Goal: Feedback & Contribution: Contribute content

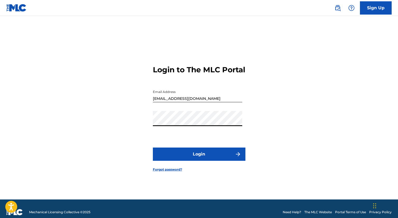
click at [207, 160] on button "Login" at bounding box center [199, 153] width 93 height 13
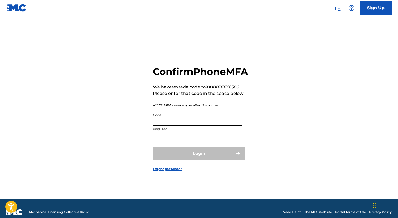
click at [188, 125] on input "Code" at bounding box center [197, 117] width 89 height 15
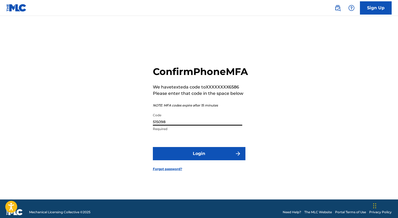
type input "515098"
click at [196, 160] on button "Login" at bounding box center [199, 153] width 93 height 13
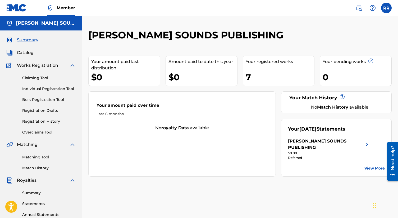
click at [250, 76] on div "7" at bounding box center [280, 77] width 69 height 12
click at [366, 145] on img at bounding box center [367, 144] width 6 height 13
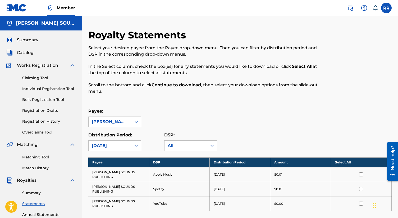
click at [31, 51] on span "Catalog" at bounding box center [25, 52] width 17 height 6
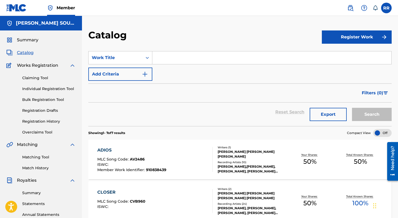
click at [168, 58] on input "Search Form" at bounding box center [271, 57] width 239 height 13
click at [363, 34] on button "Register Work" at bounding box center [357, 36] width 70 height 13
click at [349, 53] on link "Individual" at bounding box center [357, 54] width 70 height 13
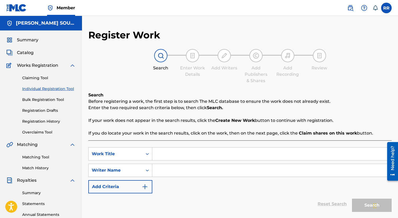
click at [168, 156] on input "Search Form" at bounding box center [271, 153] width 239 height 13
type input "hojas de verano"
click at [192, 168] on input "Search Form" at bounding box center [271, 170] width 239 height 13
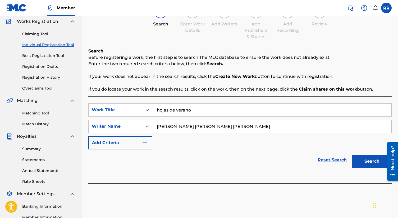
scroll to position [44, 0]
type input "[PERSON_NAME] [PERSON_NAME] [PERSON_NAME]"
click at [135, 142] on button "Add Criteria" at bounding box center [120, 142] width 64 height 13
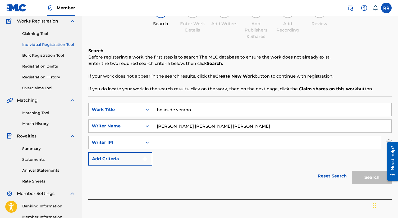
click at [166, 143] on input "Search Form" at bounding box center [266, 142] width 229 height 13
paste input "#850780330"
type input "#850780330"
click at [358, 178] on button "Search" at bounding box center [372, 176] width 40 height 13
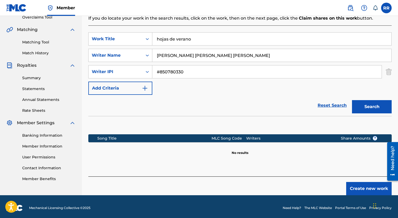
scroll to position [117, 0]
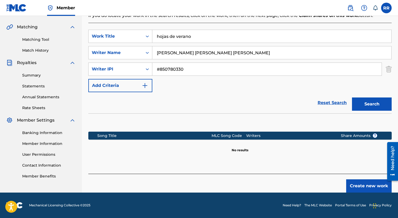
click at [357, 183] on button "Create new work" at bounding box center [368, 185] width 45 height 13
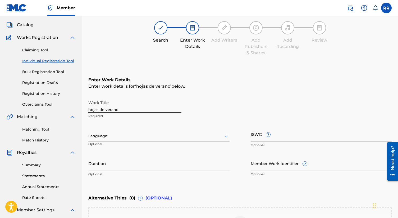
scroll to position [16, 0]
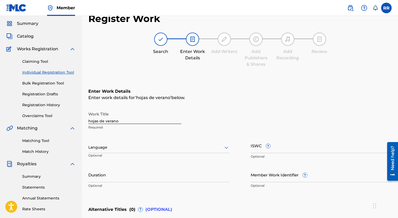
click at [91, 121] on input "hojas de verano" at bounding box center [134, 116] width 93 height 15
click at [108, 120] on input "Hojas de verano" at bounding box center [134, 116] width 93 height 15
type input "Hojas de Verano"
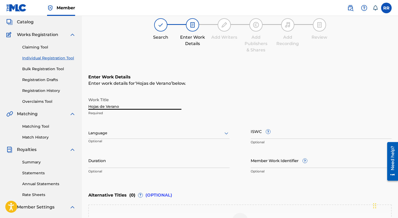
click at [126, 139] on div "Language" at bounding box center [158, 132] width 141 height 11
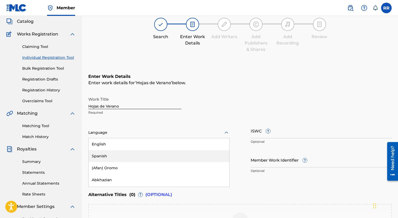
click at [126, 155] on div "Spanish" at bounding box center [159, 156] width 141 height 12
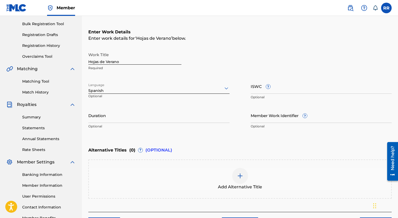
scroll to position [77, 0]
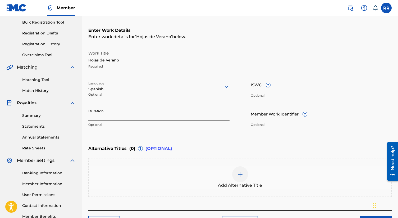
click at [139, 116] on input "Duration" at bounding box center [158, 113] width 141 height 15
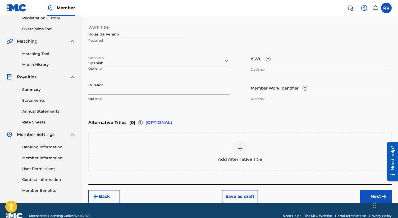
scroll to position [113, 0]
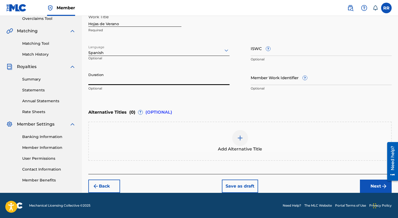
click at [240, 136] on img at bounding box center [240, 138] width 6 height 6
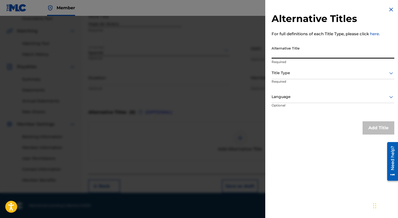
click at [311, 51] on input "Alternative Title" at bounding box center [332, 50] width 123 height 15
type input "Como lo nuestro se va"
click at [323, 95] on div at bounding box center [332, 96] width 123 height 7
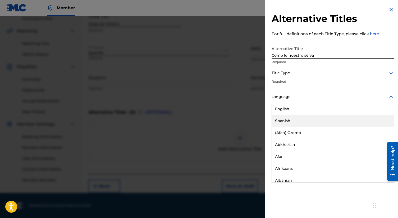
click at [318, 121] on div "Spanish" at bounding box center [333, 121] width 122 height 12
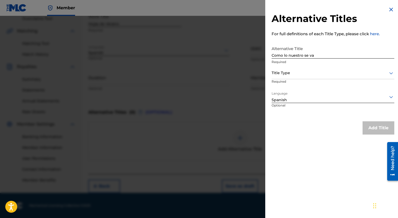
click at [321, 72] on div at bounding box center [332, 73] width 123 height 7
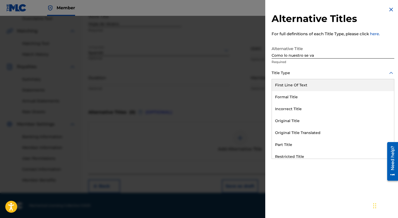
click at [321, 72] on div at bounding box center [332, 73] width 123 height 7
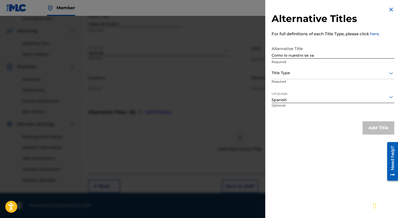
click at [348, 74] on div at bounding box center [332, 73] width 123 height 7
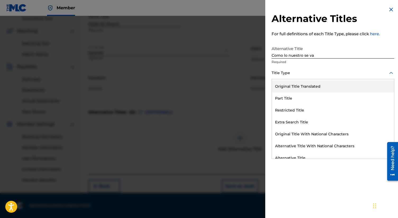
scroll to position [52, 0]
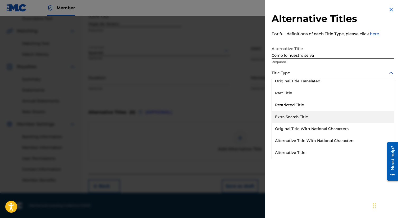
click at [312, 115] on div "Extra Search Title" at bounding box center [333, 117] width 122 height 12
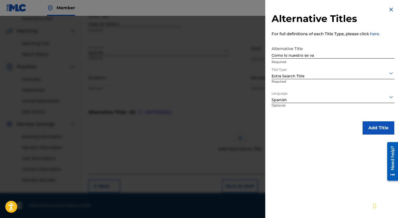
click at [372, 124] on button "Add Title" at bounding box center [378, 127] width 32 height 13
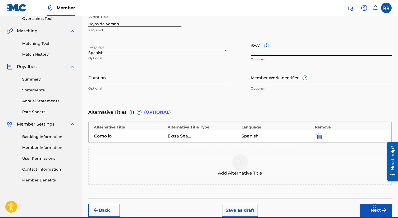
click at [264, 51] on input "ISWC ?" at bounding box center [321, 48] width 141 height 15
paste input "QZK6Q2011122"
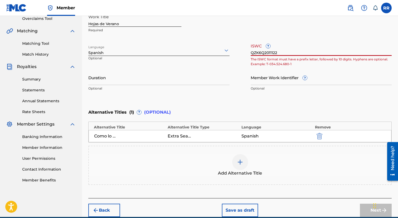
type input "QZK6Q2011122"
drag, startPoint x: 279, startPoint y: 52, endPoint x: 227, endPoint y: 51, distance: 52.1
click at [227, 51] on div "Work Title Hojas de Verano Required Language Spanish Optional ISWC ? QZK6Q20111…" at bounding box center [239, 53] width 303 height 82
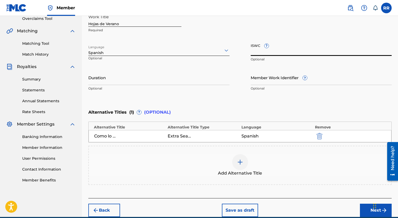
paste input "QZK6Q2011122"
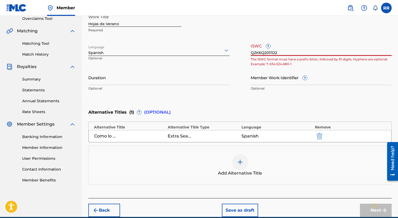
click at [253, 52] on input "QZK6Q2011122" at bounding box center [321, 48] width 141 height 15
type input "Q-ZK6.Q20.111-22"
drag, startPoint x: 283, startPoint y: 52, endPoint x: 230, endPoint y: 53, distance: 52.9
click at [230, 53] on div "Work Title Hojas de Verano Required Language Spanish Optional ISWC ? Q-ZK6.Q20.…" at bounding box center [239, 53] width 303 height 82
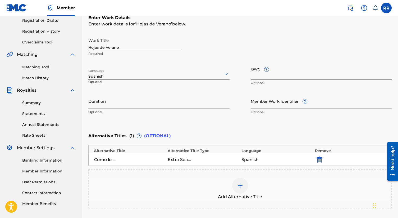
scroll to position [93, 0]
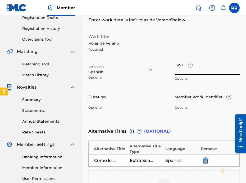
click at [113, 101] on input "Duration" at bounding box center [120, 96] width 65 height 15
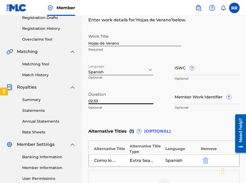
type input "02:33"
click at [199, 122] on div "Enter Work Details Enter work details for ‘ Hojas de Verano ’ below. Work Title…" at bounding box center [163, 62] width 151 height 128
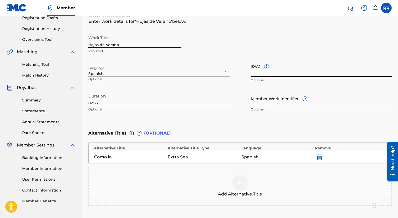
click at [265, 73] on input "ISWC ?" at bounding box center [321, 69] width 141 height 15
paste input "T3027034959"
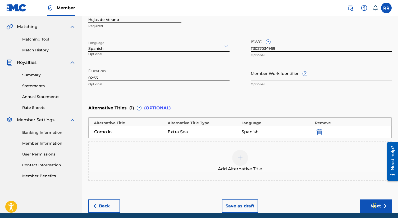
scroll to position [138, 0]
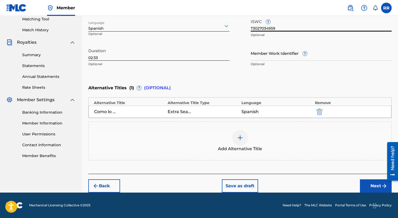
type input "T3027034959"
click at [366, 187] on button "Next" at bounding box center [376, 185] width 32 height 13
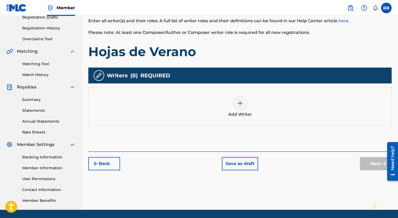
scroll to position [93, 0]
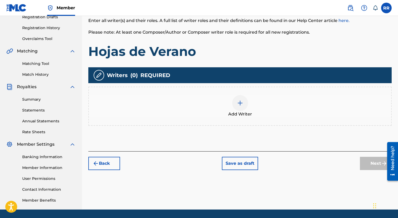
click at [239, 104] on img at bounding box center [240, 103] width 6 height 6
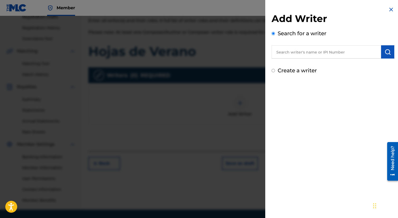
click at [291, 55] on input "text" at bounding box center [325, 51] width 109 height 13
drag, startPoint x: 311, startPoint y: 54, endPoint x: 248, endPoint y: 51, distance: 62.7
click at [248, 51] on div "Add Writer Search for a writer [PERSON_NAME] Create a writer" at bounding box center [199, 117] width 398 height 202
paste input "[PERSON_NAME], [PERSON_NAME]"
type input "[PERSON_NAME], [PERSON_NAME]"
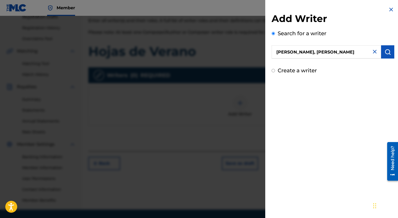
click at [275, 71] on div "Create a writer" at bounding box center [332, 70] width 123 height 8
click at [273, 68] on div "Create a writer" at bounding box center [332, 70] width 123 height 8
click at [273, 71] on input "Create a writer" at bounding box center [272, 70] width 3 height 3
radio input "false"
radio input "true"
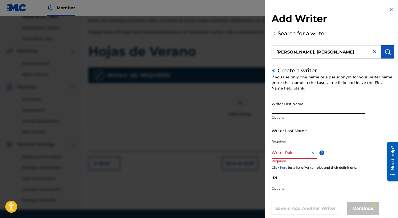
click at [300, 107] on input "Writer First Name" at bounding box center [317, 106] width 93 height 15
type input "[PERSON_NAME]"
click at [309, 130] on input "Writer Last Name" at bounding box center [317, 130] width 93 height 15
type input "[PERSON_NAME] [PERSON_NAME]"
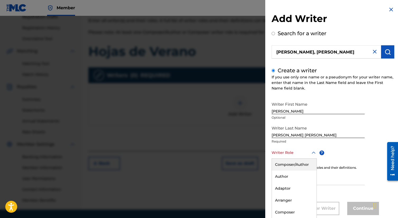
scroll to position [11, 0]
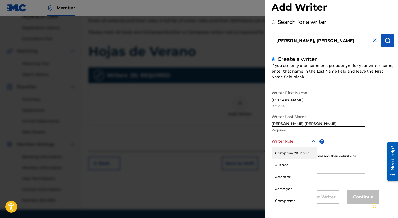
click at [312, 147] on div "Composer/Author, 1 of 8. 8 results available. Use Up and Down to choose options…" at bounding box center [293, 141] width 45 height 12
click at [307, 155] on div "Composer/Author" at bounding box center [294, 153] width 45 height 12
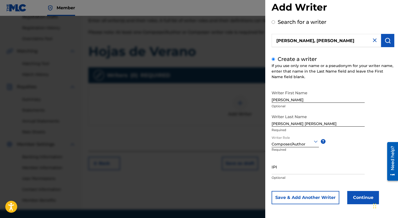
scroll to position [12, 0]
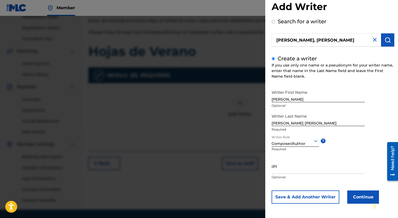
click at [332, 197] on button "Save & Add Another Writer" at bounding box center [305, 196] width 68 height 13
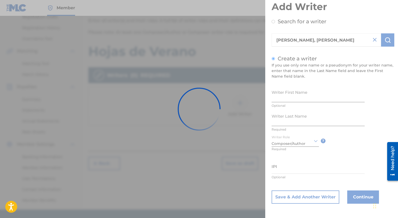
scroll to position [11, 0]
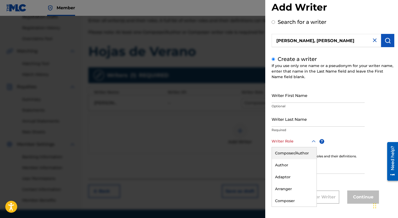
click at [307, 142] on div at bounding box center [293, 141] width 45 height 7
click at [303, 152] on div "Composer/Author" at bounding box center [294, 153] width 45 height 12
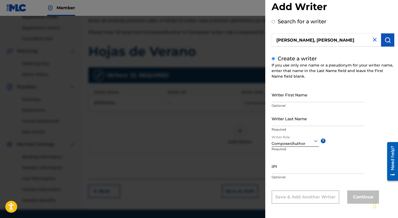
click at [311, 166] on input "IPI" at bounding box center [317, 165] width 93 height 15
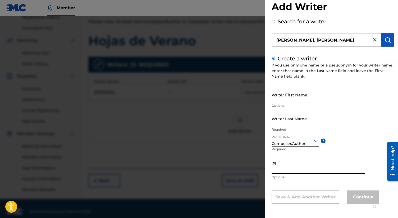
scroll to position [110, 0]
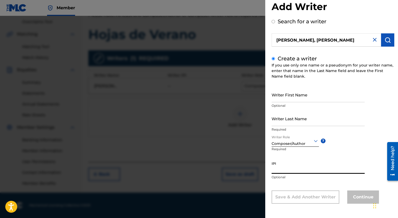
paste input "852238633"
type input "852238633"
click at [322, 181] on div "IPI 852238633 Optional" at bounding box center [317, 170] width 93 height 24
drag, startPoint x: 293, startPoint y: 171, endPoint x: 254, endPoint y: 165, distance: 39.3
click at [254, 165] on div "Add Writer Search for a writer [PERSON_NAME], [PERSON_NAME] Create a writer If …" at bounding box center [199, 117] width 398 height 202
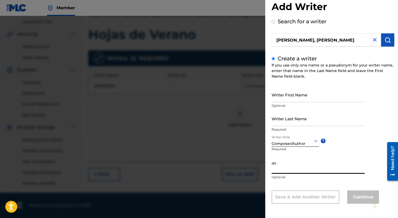
scroll to position [0, 0]
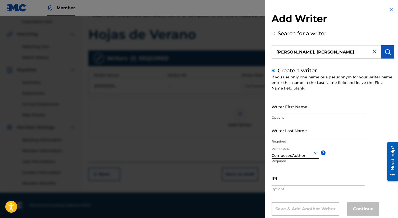
click at [374, 52] on img at bounding box center [374, 51] width 6 height 6
click at [328, 53] on input "text" at bounding box center [325, 51] width 109 height 13
radio input "true"
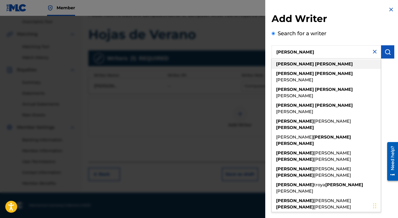
click at [337, 61] on div "[PERSON_NAME]" at bounding box center [325, 64] width 109 height 10
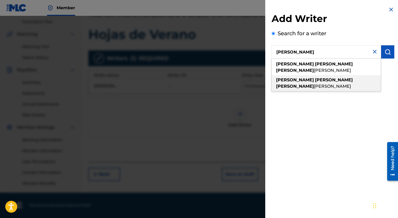
click at [343, 84] on span "[PERSON_NAME]" at bounding box center [332, 86] width 37 height 5
type input "[PERSON_NAME] [PERSON_NAME]"
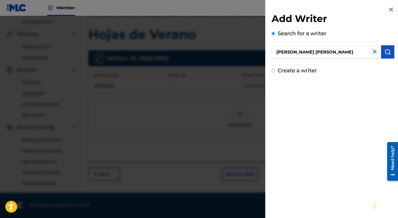
click at [386, 52] on img "submit" at bounding box center [387, 52] width 6 height 6
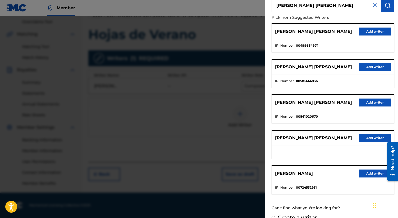
scroll to position [47, 0]
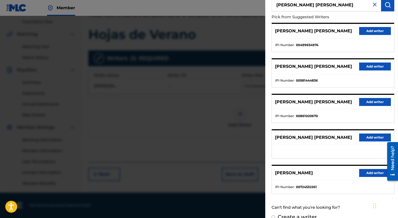
click at [360, 106] on button "Add writer" at bounding box center [375, 102] width 32 height 8
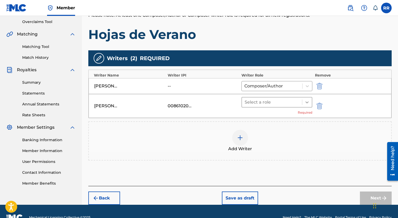
click at [305, 102] on icon at bounding box center [306, 101] width 5 height 5
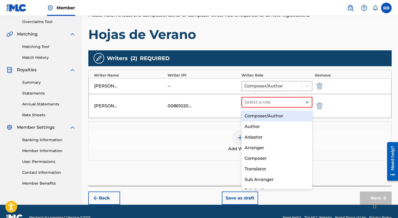
click at [284, 118] on div "Composer/Author" at bounding box center [276, 115] width 71 height 11
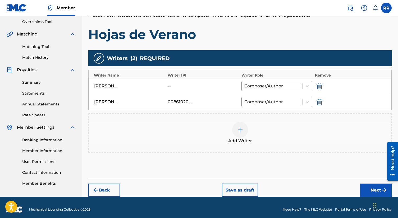
scroll to position [114, 0]
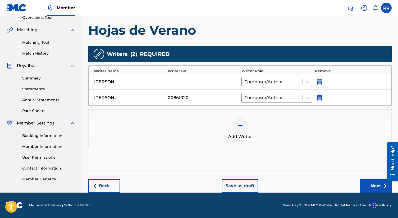
click at [365, 185] on button "Next" at bounding box center [376, 185] width 32 height 13
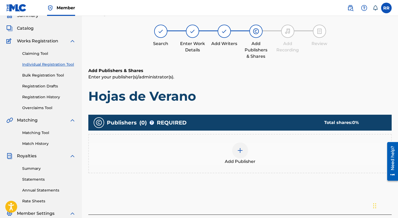
scroll to position [24, 0]
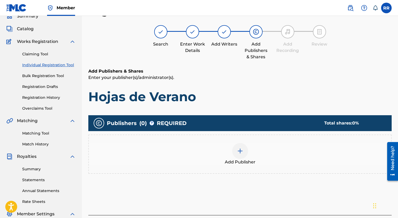
click at [241, 149] on img at bounding box center [240, 151] width 6 height 6
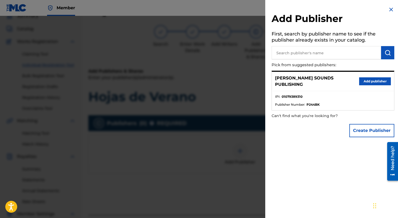
click at [367, 80] on button "Add publisher" at bounding box center [375, 81] width 32 height 8
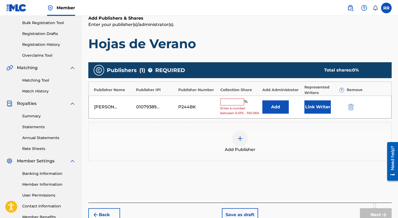
scroll to position [78, 0]
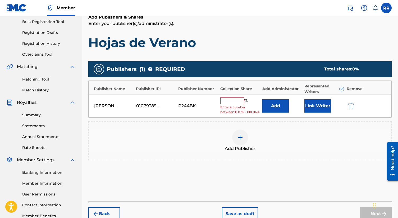
click at [239, 140] on img at bounding box center [240, 137] width 6 height 6
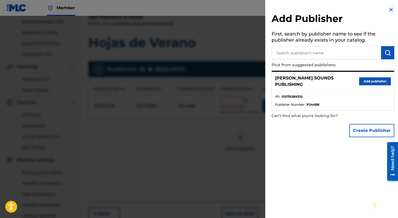
click at [309, 54] on input "text" at bounding box center [325, 52] width 109 height 13
type input "michia publishing"
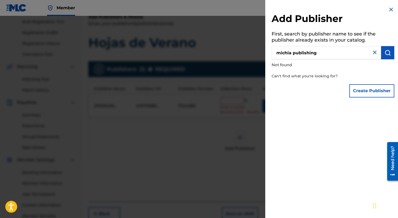
click at [354, 85] on button "Create Publisher" at bounding box center [371, 90] width 45 height 13
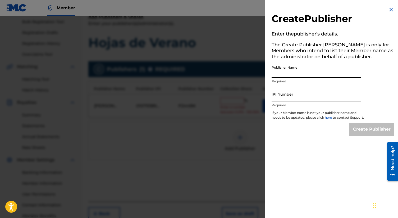
click at [318, 73] on input "Publisher Name" at bounding box center [315, 70] width 89 height 15
type input "Michia Publishing"
click at [302, 98] on input "IPI Number" at bounding box center [315, 93] width 89 height 15
paste input "1019059771"
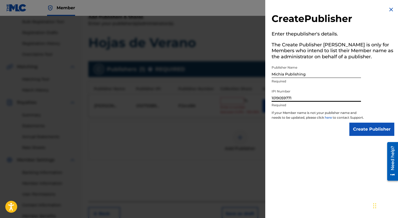
type input "1019059771"
click at [360, 133] on input "Create Publisher" at bounding box center [371, 128] width 45 height 13
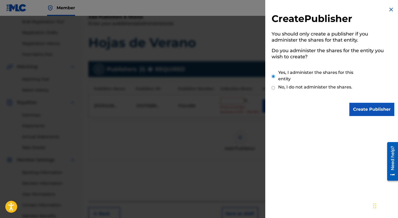
click at [274, 86] on input "No, I do not administer the shares." at bounding box center [272, 87] width 3 height 5
radio input "true"
click at [362, 110] on input "Create Publisher" at bounding box center [371, 109] width 45 height 13
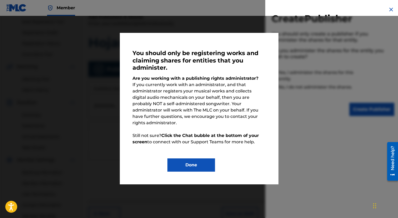
click at [195, 158] on button "Done" at bounding box center [191, 164] width 48 height 13
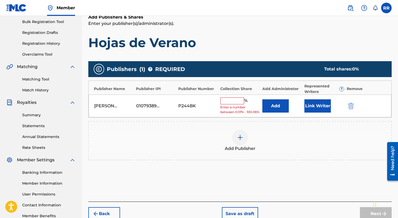
click at [237, 102] on input "text" at bounding box center [232, 100] width 24 height 7
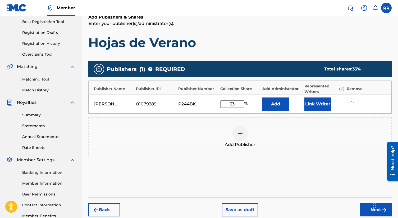
type input "33"
click at [312, 105] on button "Link Writer" at bounding box center [317, 103] width 26 height 13
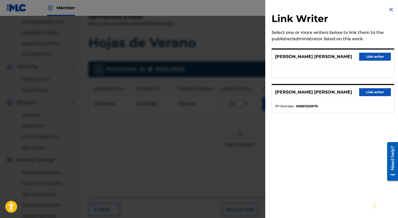
click at [389, 10] on img at bounding box center [391, 9] width 6 height 6
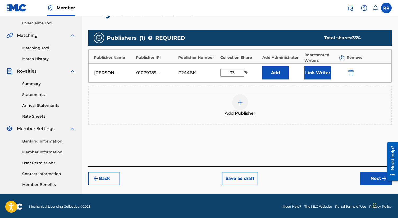
scroll to position [110, 0]
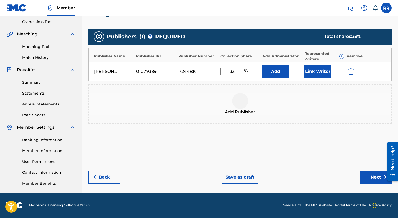
click at [364, 177] on button "Next" at bounding box center [376, 176] width 32 height 13
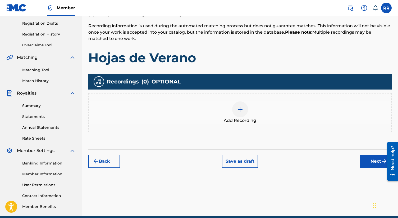
scroll to position [87, 0]
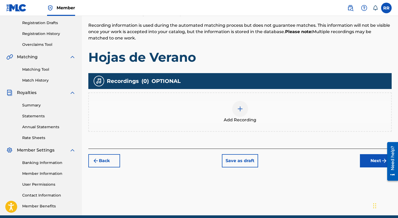
click at [108, 159] on button "Back" at bounding box center [104, 160] width 32 height 13
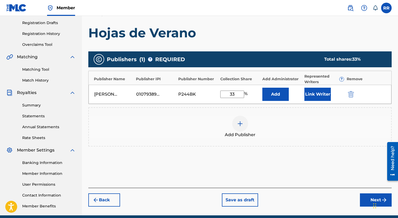
click at [110, 199] on button "Back" at bounding box center [104, 199] width 32 height 13
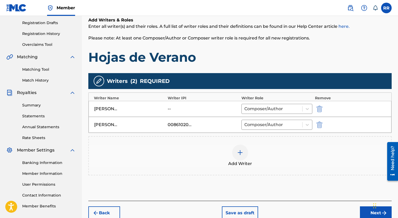
click at [107, 212] on button "Back" at bounding box center [104, 212] width 32 height 13
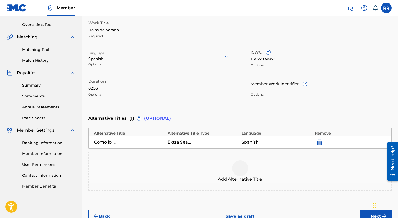
scroll to position [138, 0]
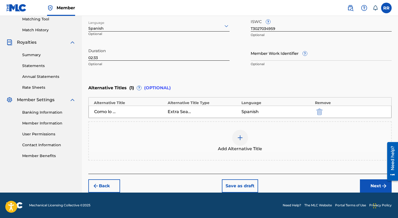
click at [367, 185] on button "Next" at bounding box center [376, 185] width 32 height 13
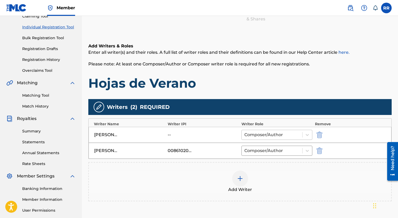
scroll to position [78, 0]
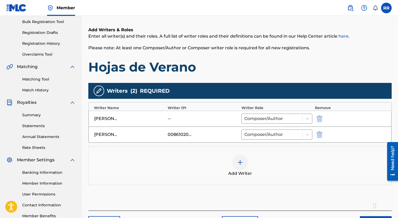
click at [242, 162] on img at bounding box center [240, 162] width 6 height 6
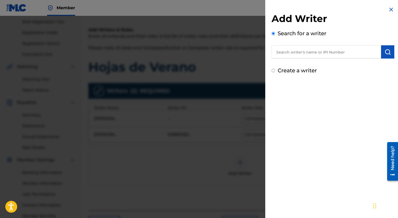
click at [300, 54] on input "text" at bounding box center [325, 51] width 109 height 13
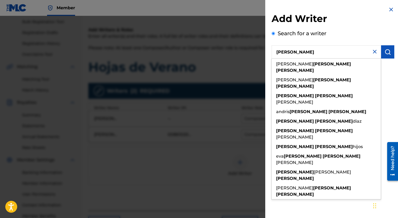
click at [287, 53] on input "[PERSON_NAME]" at bounding box center [325, 51] width 109 height 13
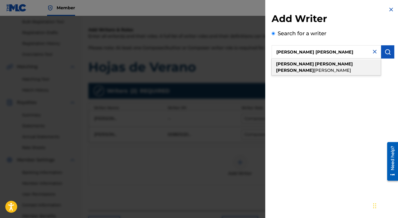
click at [312, 68] on strong "[PERSON_NAME]" at bounding box center [295, 70] width 38 height 5
type input "[PERSON_NAME] [PERSON_NAME] [PERSON_NAME]"
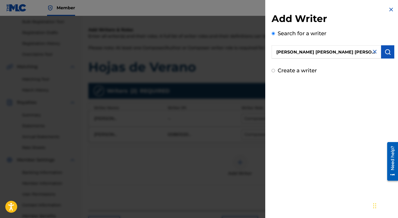
click at [384, 51] on img "submit" at bounding box center [387, 52] width 6 height 6
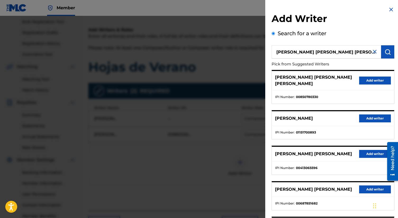
click at [365, 78] on button "Add writer" at bounding box center [375, 80] width 32 height 8
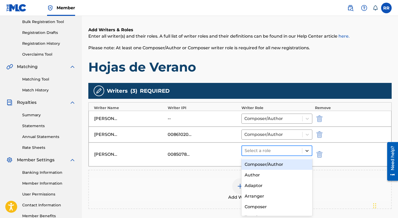
click at [305, 149] on icon at bounding box center [306, 150] width 5 height 5
click at [288, 165] on div "Composer/Author" at bounding box center [276, 164] width 71 height 11
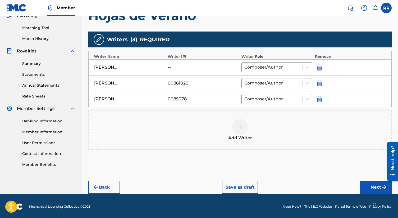
click at [369, 184] on button "Next" at bounding box center [376, 186] width 32 height 13
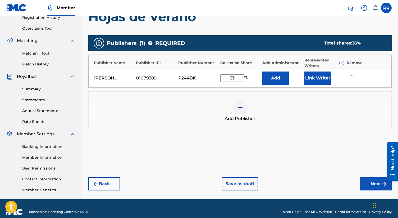
scroll to position [110, 0]
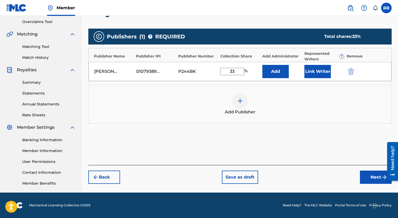
click at [369, 176] on button "Next" at bounding box center [376, 176] width 32 height 13
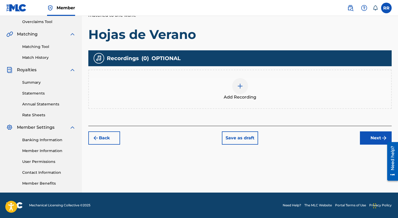
click at [365, 139] on button "Next" at bounding box center [376, 137] width 32 height 13
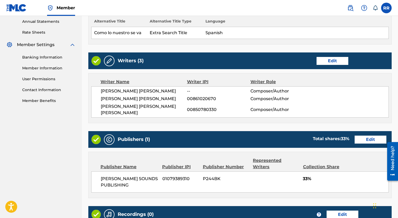
scroll to position [193, 0]
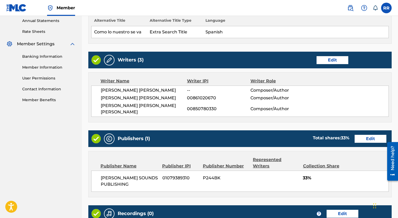
click at [323, 59] on button "Edit" at bounding box center [332, 60] width 32 height 8
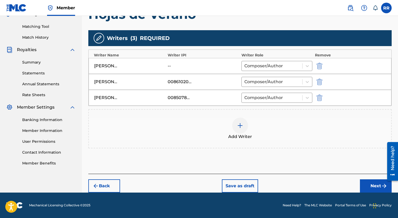
click at [190, 66] on div "--" at bounding box center [180, 66] width 24 height 6
click at [163, 66] on div "[PERSON_NAME] [PERSON_NAME]" at bounding box center [129, 66] width 71 height 6
click at [172, 65] on div "--" at bounding box center [180, 66] width 24 height 6
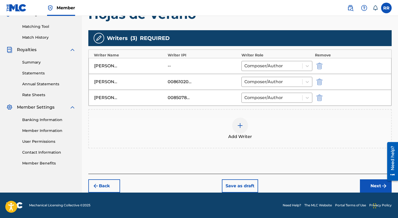
click at [178, 65] on div "--" at bounding box center [180, 66] width 24 height 6
click at [171, 67] on div "--" at bounding box center [180, 66] width 24 height 6
click at [174, 67] on div "--" at bounding box center [180, 66] width 24 height 6
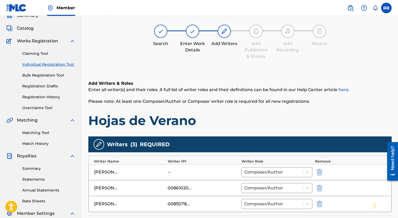
scroll to position [35, 0]
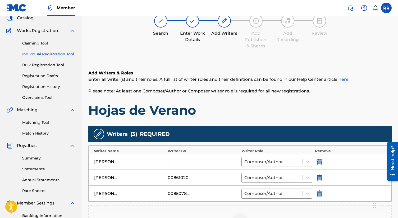
click at [182, 150] on div "Writer IPI" at bounding box center [203, 151] width 71 height 6
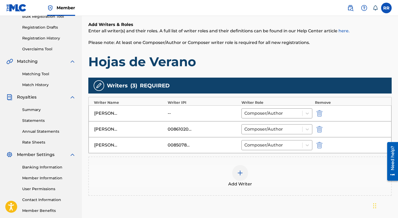
scroll to position [111, 0]
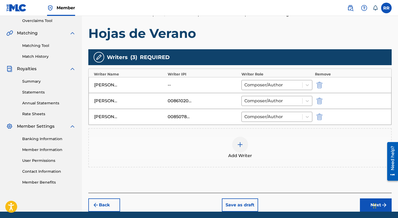
click at [110, 203] on button "Back" at bounding box center [104, 204] width 32 height 13
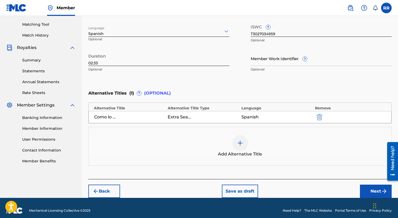
scroll to position [138, 0]
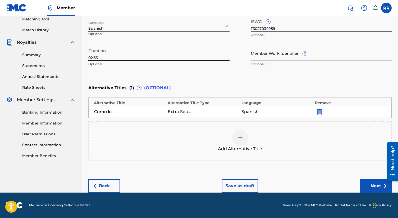
click at [366, 183] on button "Next" at bounding box center [376, 185] width 32 height 13
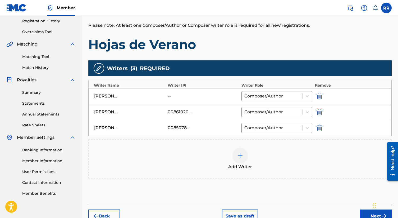
scroll to position [105, 0]
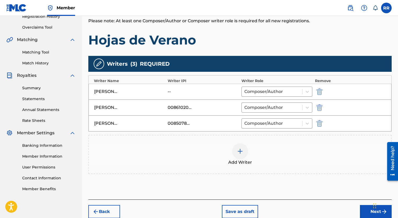
click at [210, 87] on div "[PERSON_NAME] [PERSON_NAME] -- Composer/Author" at bounding box center [240, 92] width 303 height 16
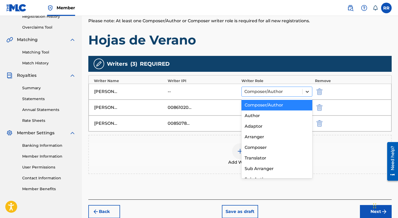
click at [308, 92] on icon at bounding box center [307, 91] width 5 height 5
click at [274, 106] on div "Composer/Author" at bounding box center [276, 105] width 71 height 11
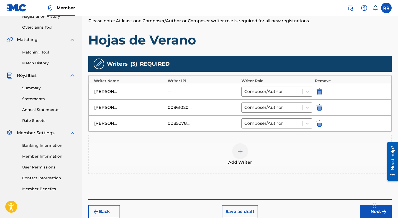
click at [195, 92] on div "--" at bounding box center [203, 91] width 71 height 6
click at [177, 94] on div "--" at bounding box center [180, 91] width 24 height 6
click at [171, 91] on div "--" at bounding box center [180, 91] width 24 height 6
click at [246, 150] on div at bounding box center [240, 151] width 16 height 16
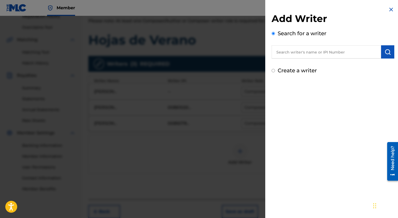
click at [304, 54] on input "text" at bounding box center [325, 51] width 109 height 13
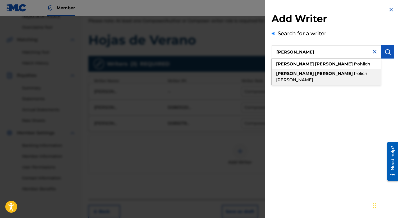
click at [323, 73] on span "rölich [PERSON_NAME]" at bounding box center [321, 76] width 91 height 11
type input "[PERSON_NAME] [PERSON_NAME] [PERSON_NAME]"
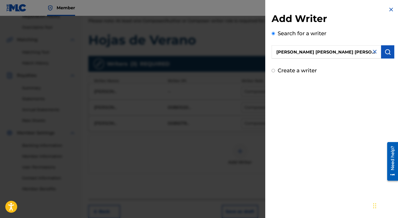
click at [384, 51] on img "submit" at bounding box center [387, 52] width 6 height 6
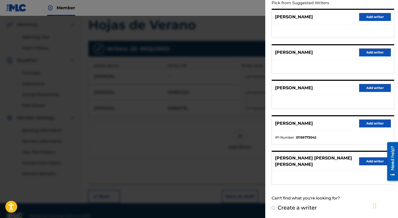
scroll to position [122, 0]
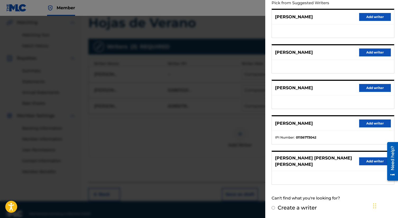
click at [362, 162] on button "Add writer" at bounding box center [375, 161] width 32 height 8
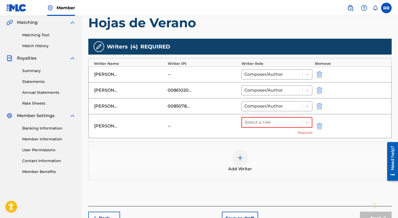
click at [319, 74] on img "submit" at bounding box center [319, 74] width 6 height 6
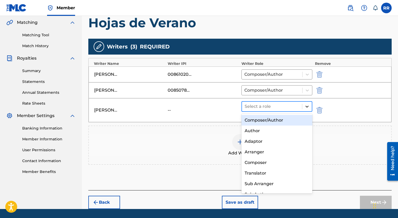
click at [307, 106] on icon at bounding box center [306, 106] width 5 height 5
click at [287, 120] on div "Composer/Author" at bounding box center [276, 120] width 71 height 11
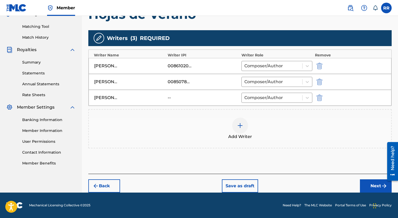
click at [363, 185] on button "Next" at bounding box center [376, 185] width 32 height 13
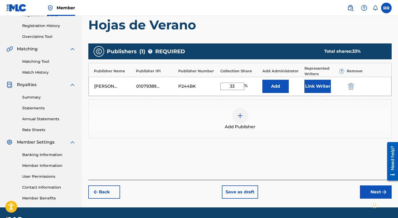
scroll to position [98, 0]
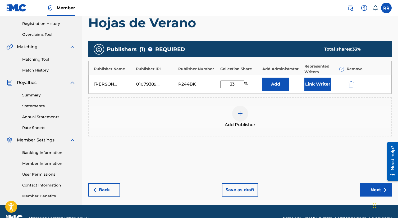
click at [325, 85] on button "Link Writer" at bounding box center [317, 83] width 26 height 13
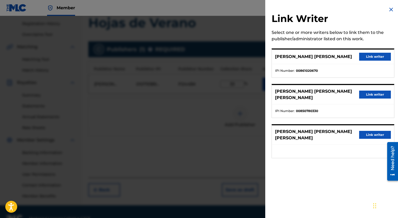
click at [363, 98] on button "Link writer" at bounding box center [375, 94] width 32 height 8
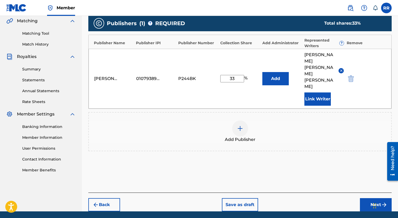
scroll to position [129, 0]
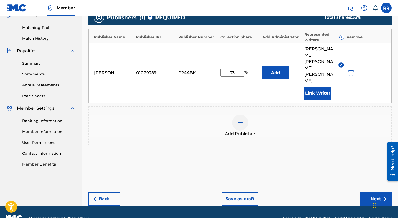
click at [365, 192] on button "Next" at bounding box center [376, 198] width 32 height 13
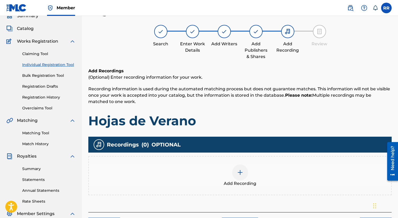
scroll to position [24, 0]
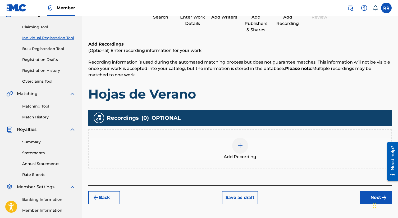
click at [365, 198] on button "Next" at bounding box center [376, 197] width 32 height 13
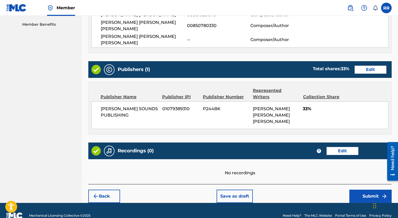
scroll to position [272, 0]
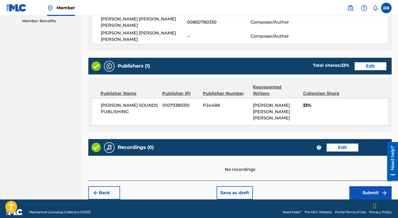
click at [358, 186] on button "Submit" at bounding box center [370, 192] width 42 height 13
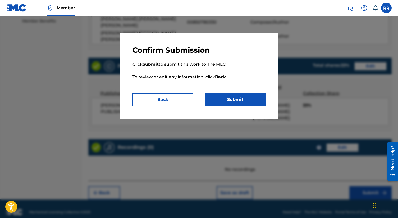
click at [236, 99] on button "Submit" at bounding box center [235, 99] width 61 height 13
